Goal: Book appointment/travel/reservation

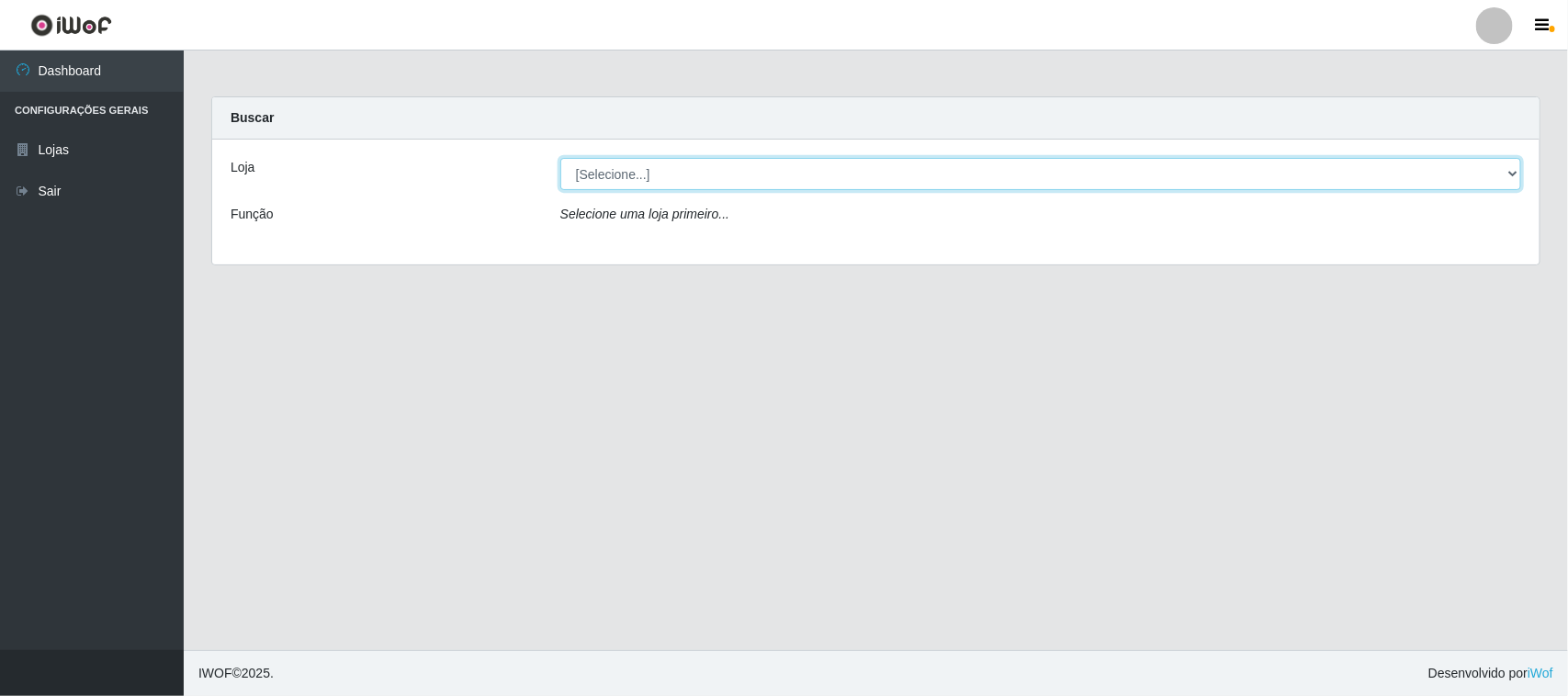
click at [1483, 170] on select "[Selecione...] Hiper Queiroz - [GEOGRAPHIC_DATA][PERSON_NAME]" at bounding box center [1041, 174] width 961 height 32
select select "515"
click at [560, 158] on select "[Selecione...] Hiper Queiroz - [GEOGRAPHIC_DATA][PERSON_NAME]" at bounding box center [1041, 174] width 961 height 32
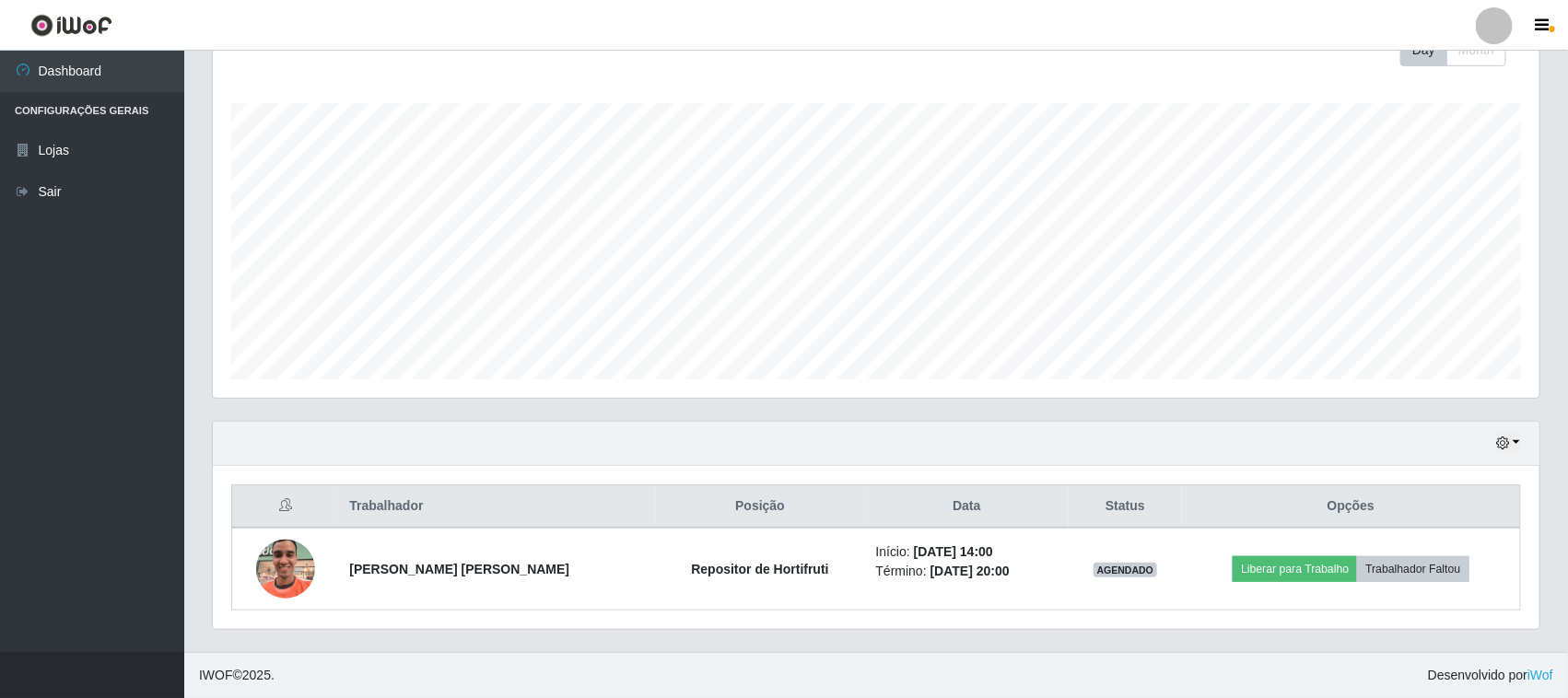
scroll to position [281, 0]
click at [1512, 448] on button "button" at bounding box center [1508, 444] width 25 height 22
click at [1419, 332] on button "3 dias" at bounding box center [1446, 335] width 146 height 39
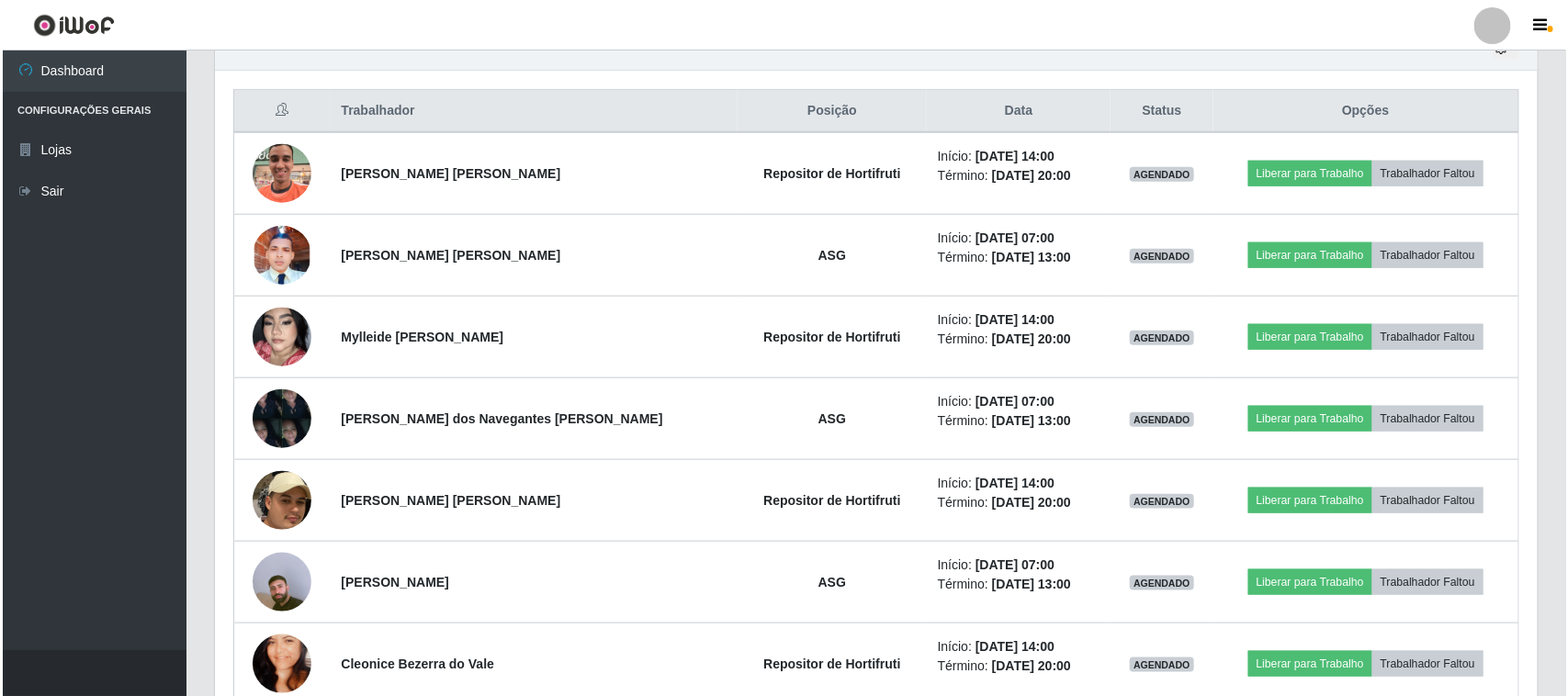
scroll to position [740, 0]
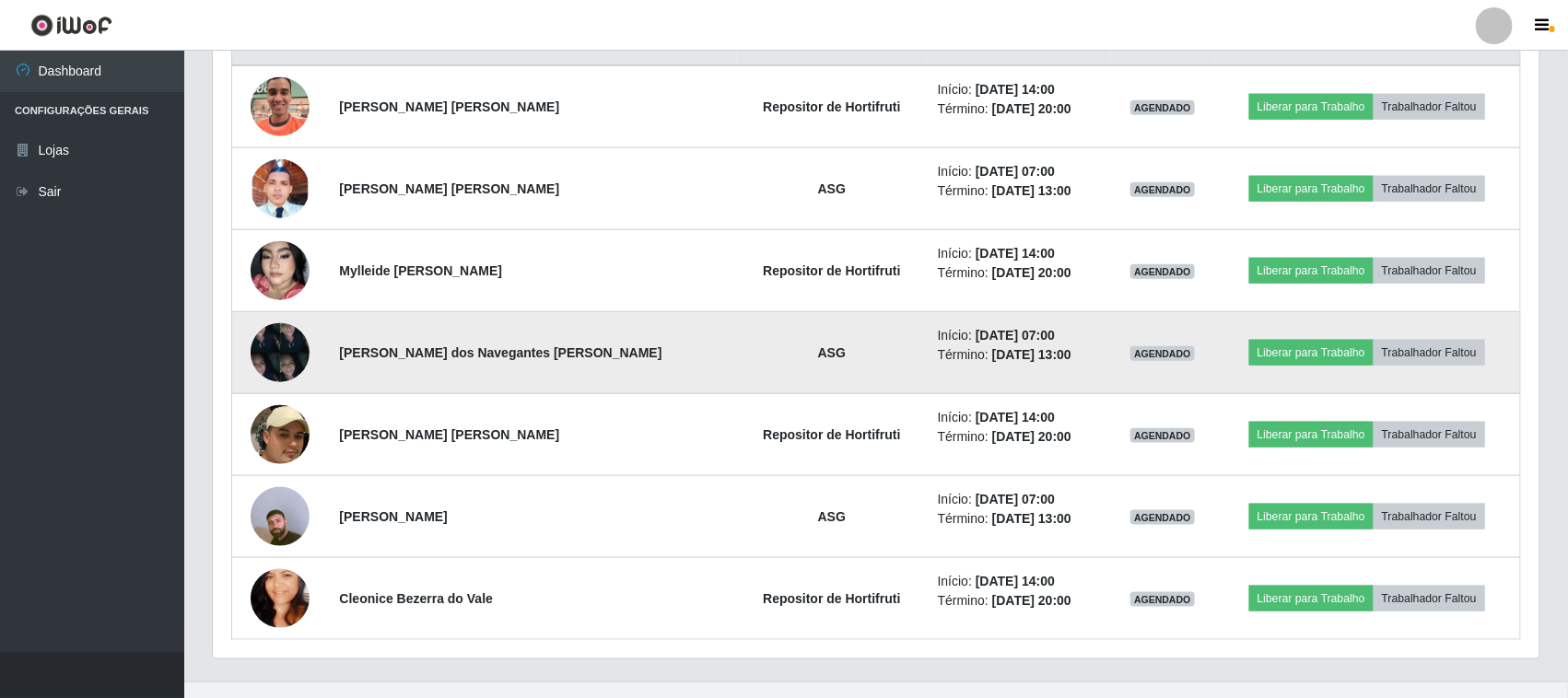
click at [278, 348] on img at bounding box center [280, 352] width 59 height 78
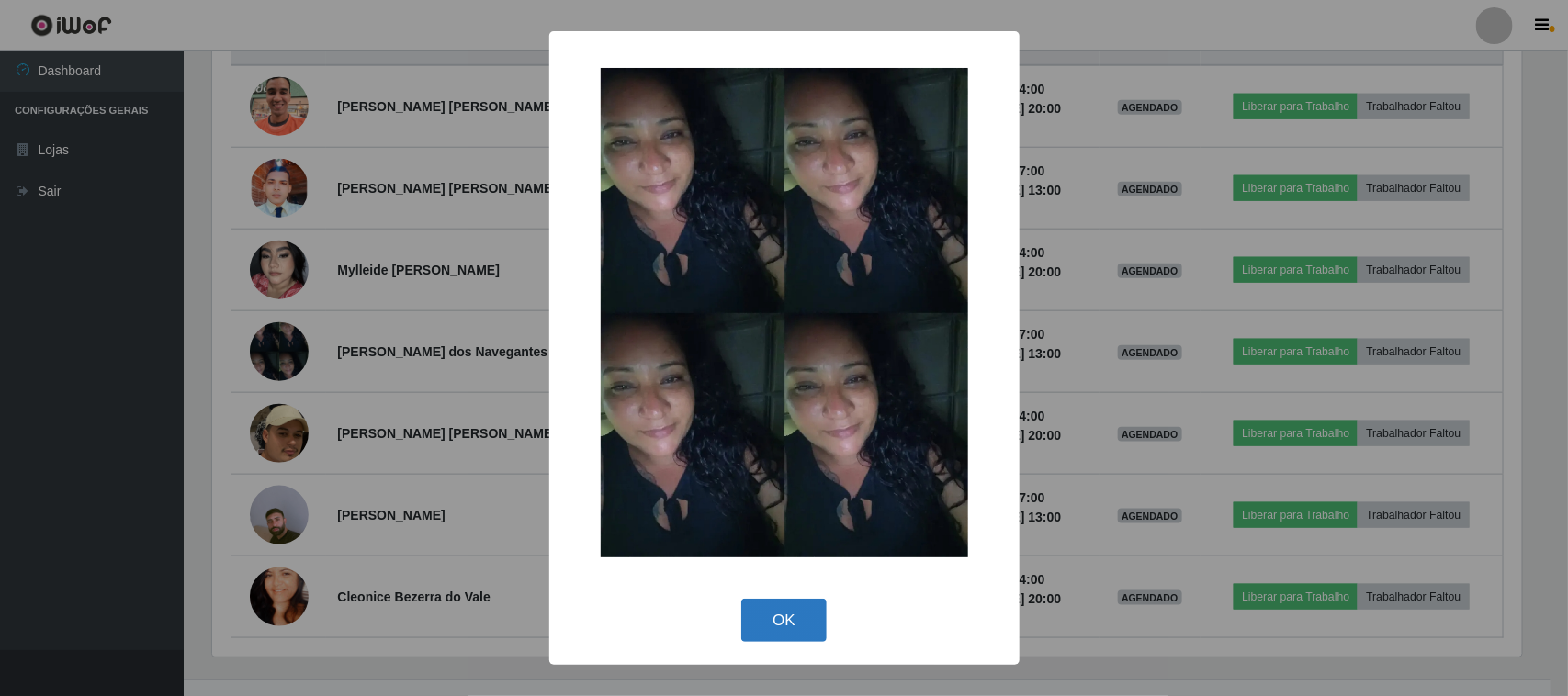
click at [791, 609] on button "OK" at bounding box center [784, 620] width 86 height 43
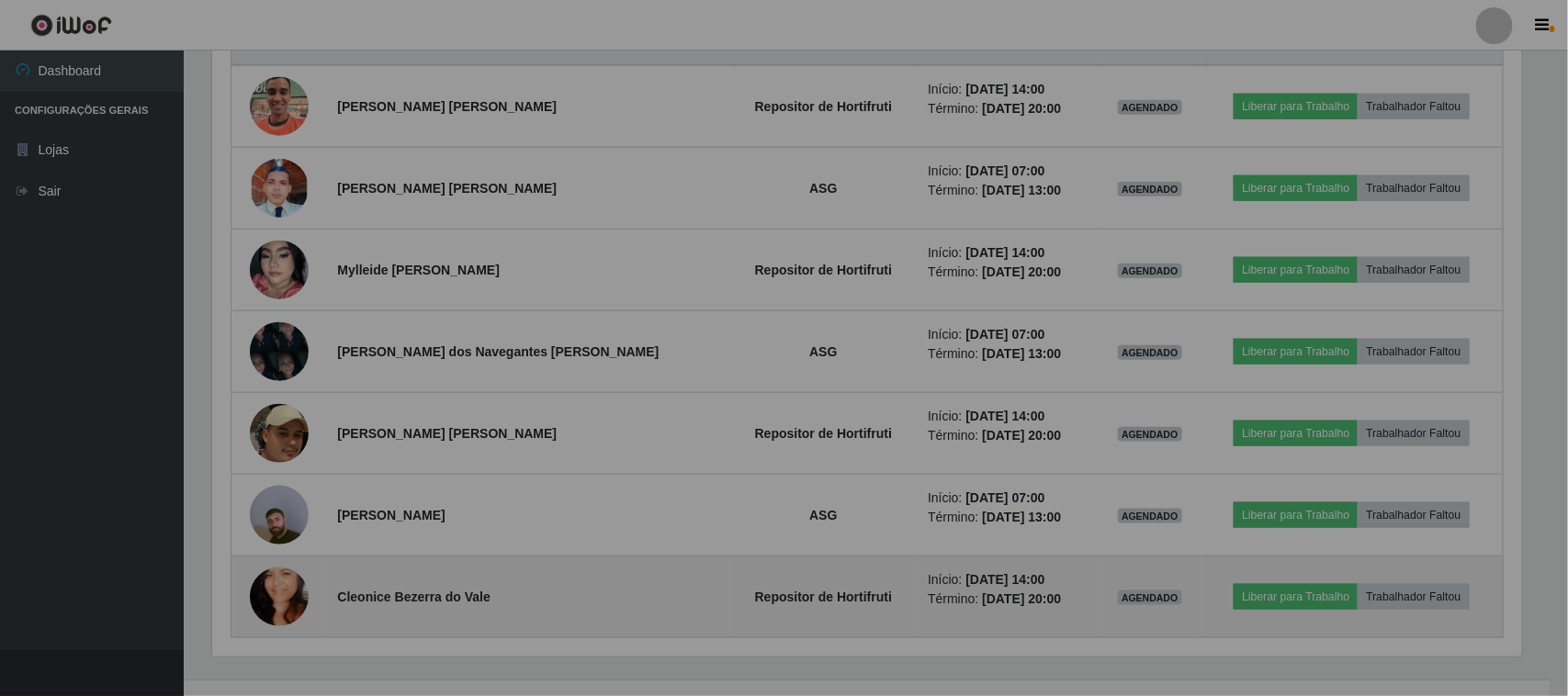
scroll to position [382, 1322]
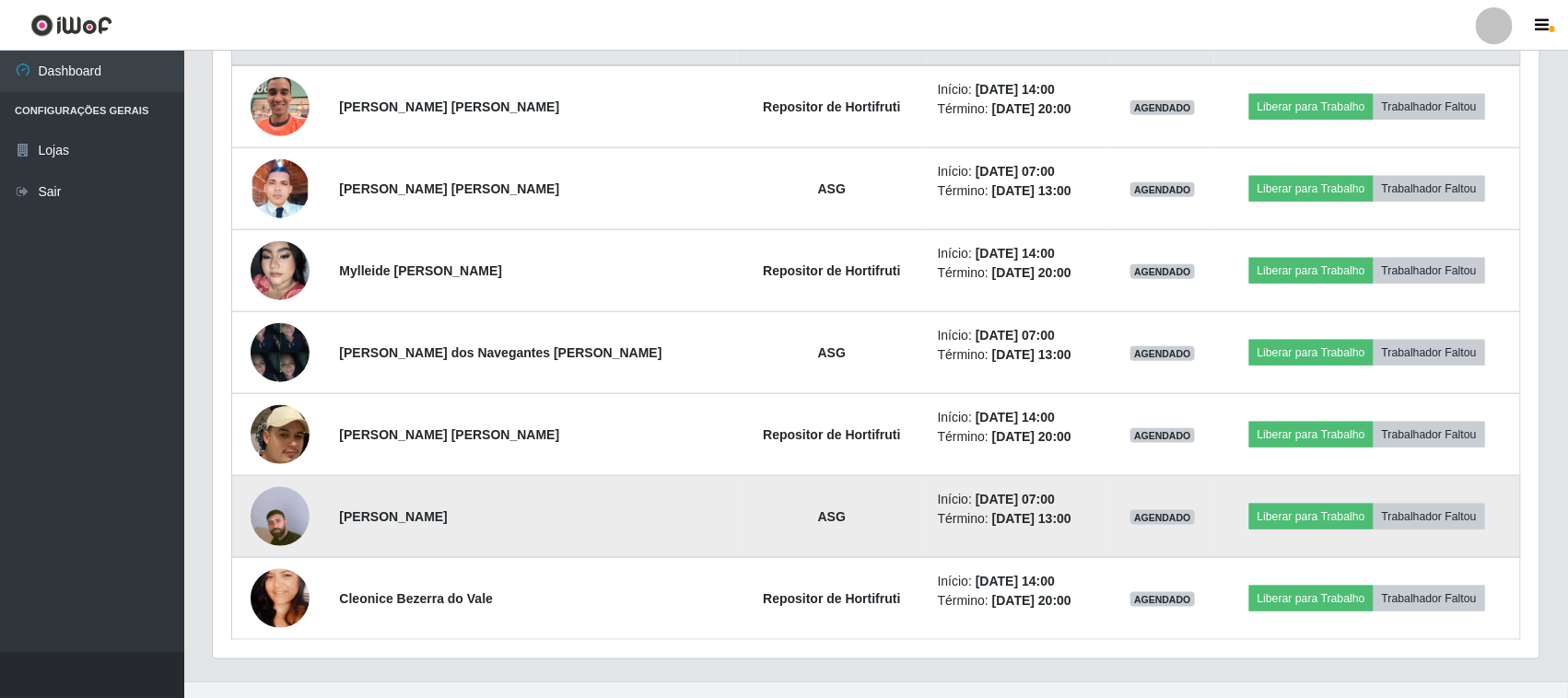
click at [261, 517] on img at bounding box center [280, 516] width 59 height 105
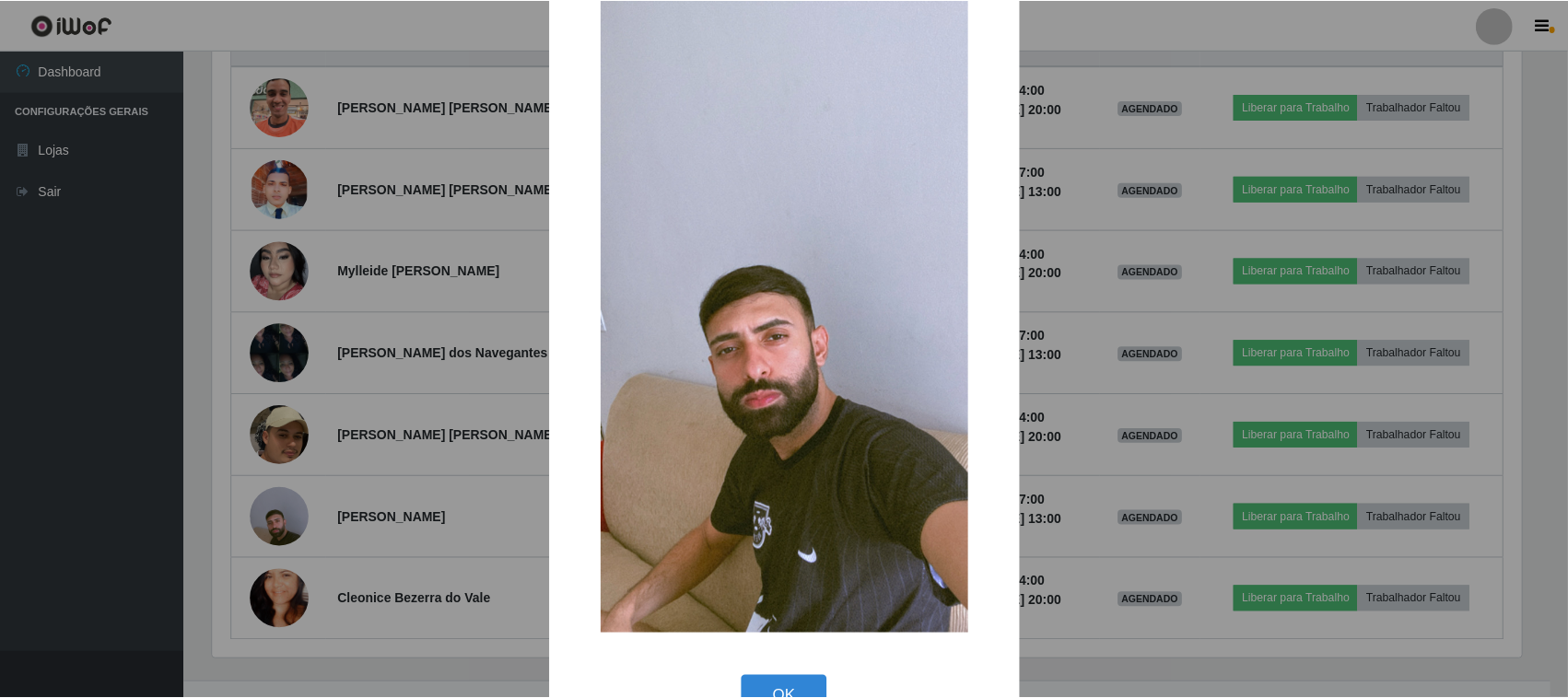
scroll to position [116, 0]
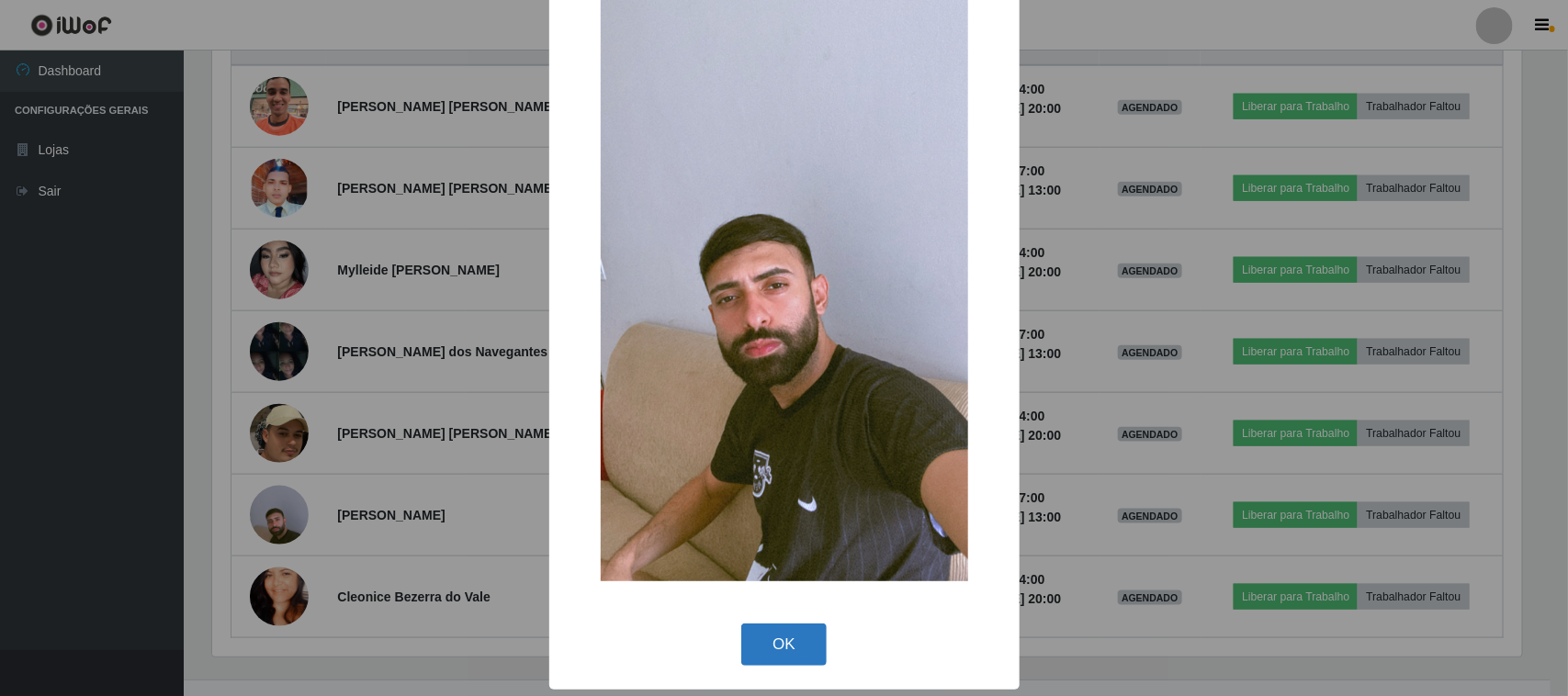
click at [784, 640] on button "OK" at bounding box center [784, 645] width 86 height 43
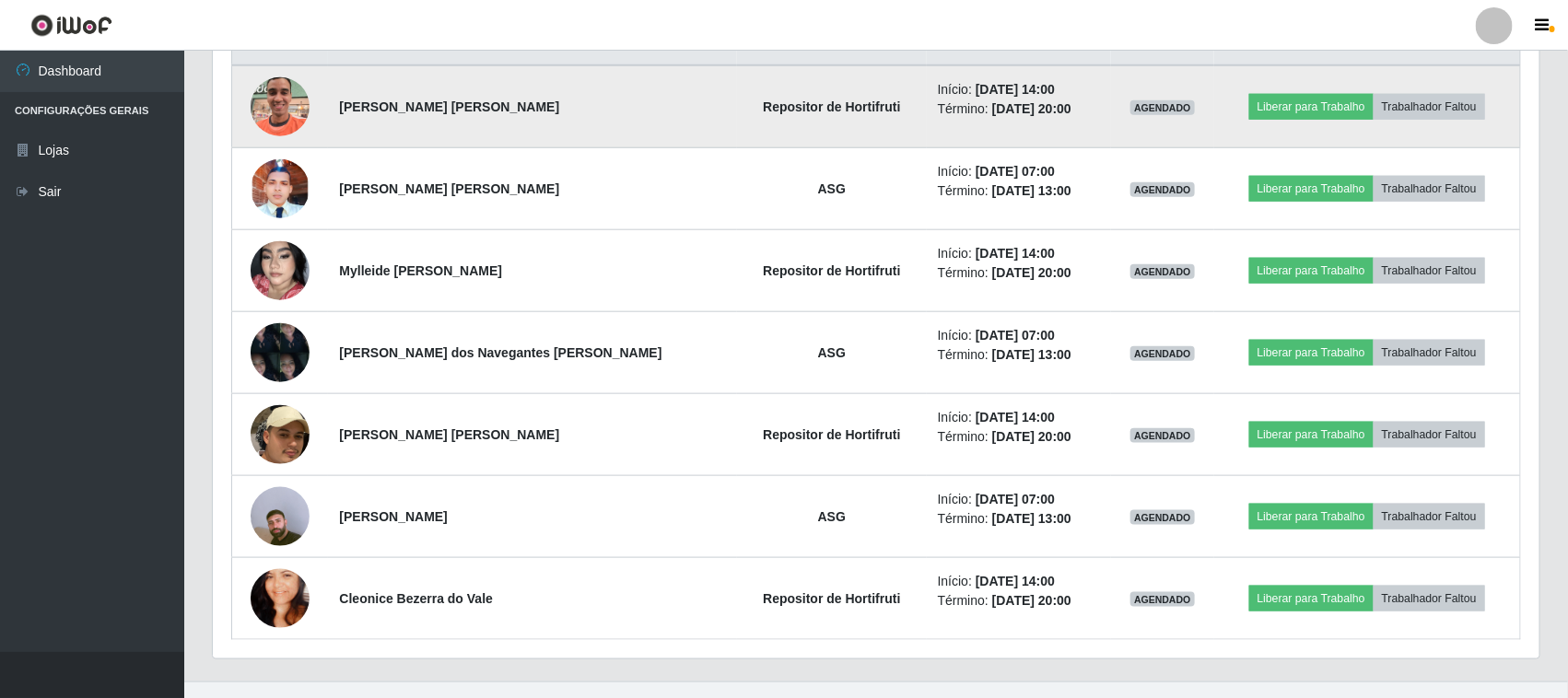
scroll to position [51, 0]
